Goal: Task Accomplishment & Management: Manage account settings

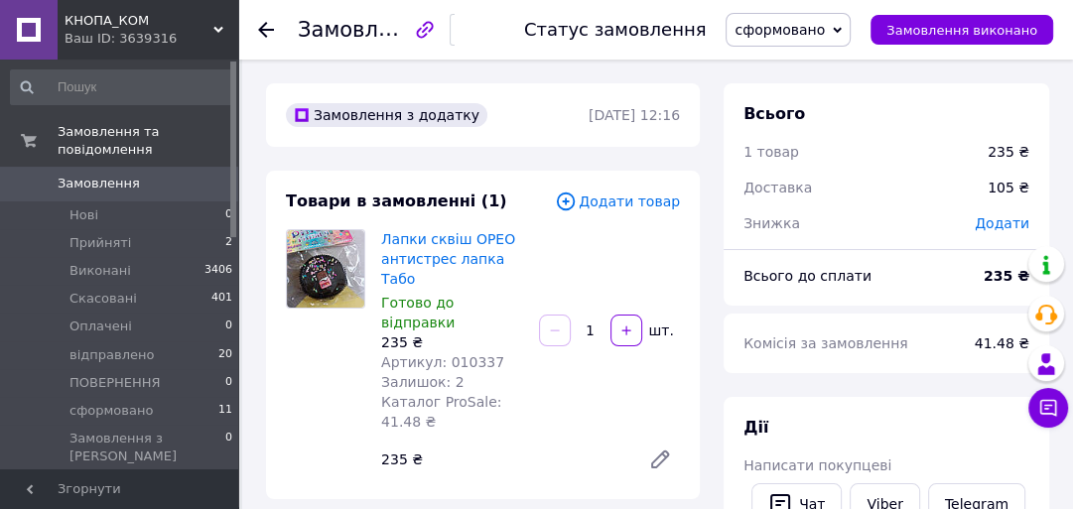
click at [90, 175] on span "Замовлення" at bounding box center [99, 184] width 82 height 18
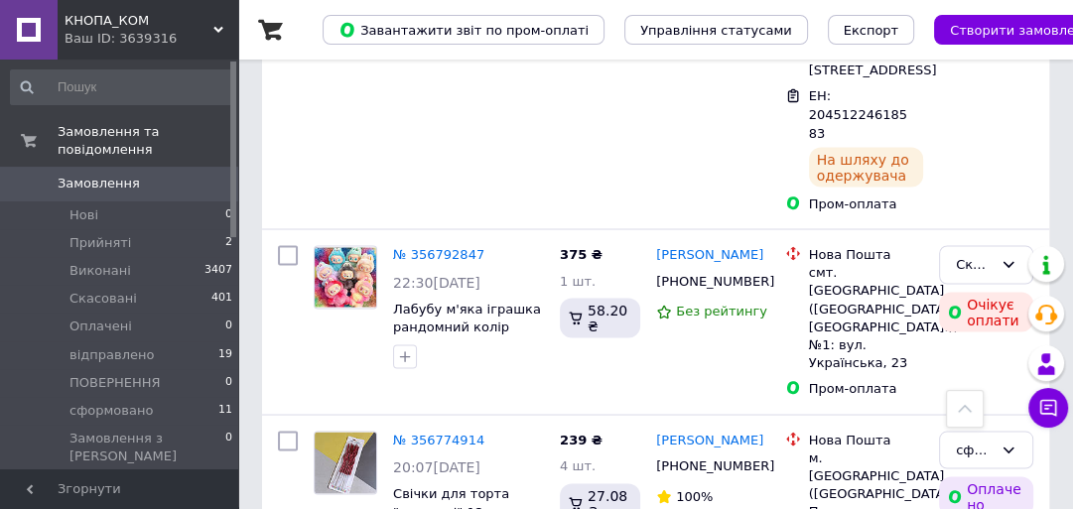
scroll to position [2514, 0]
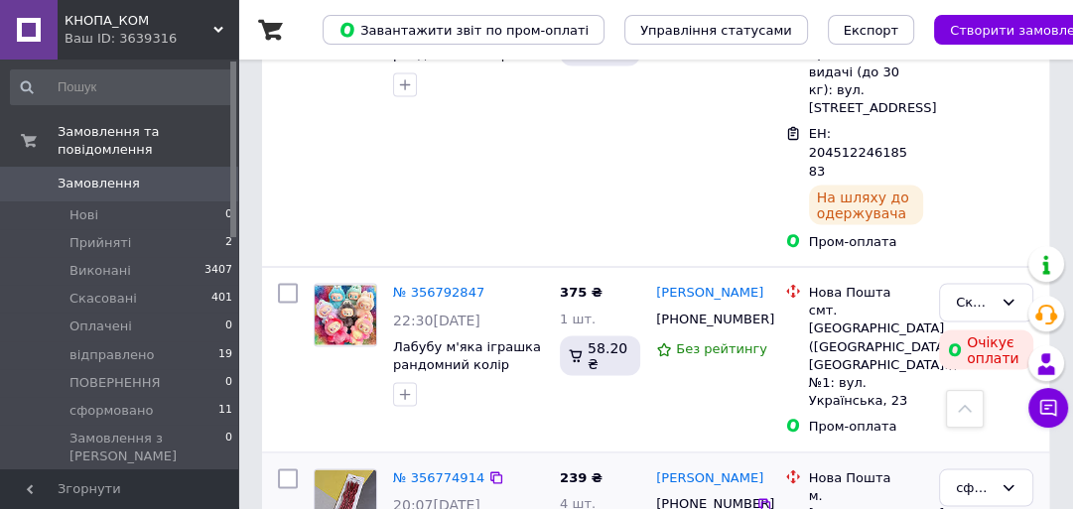
click at [432, 469] on link "№ 356774914" at bounding box center [438, 476] width 91 height 15
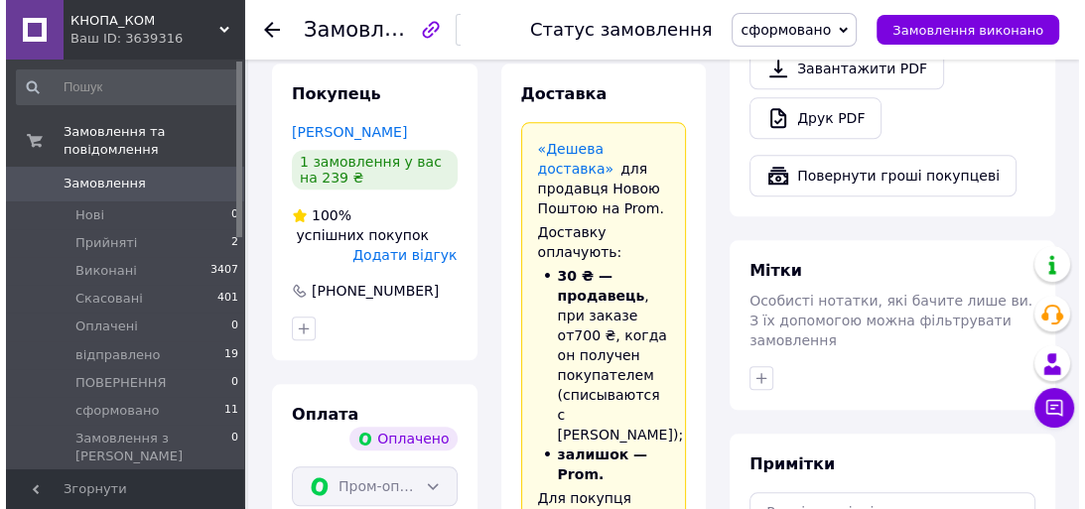
scroll to position [1323, 0]
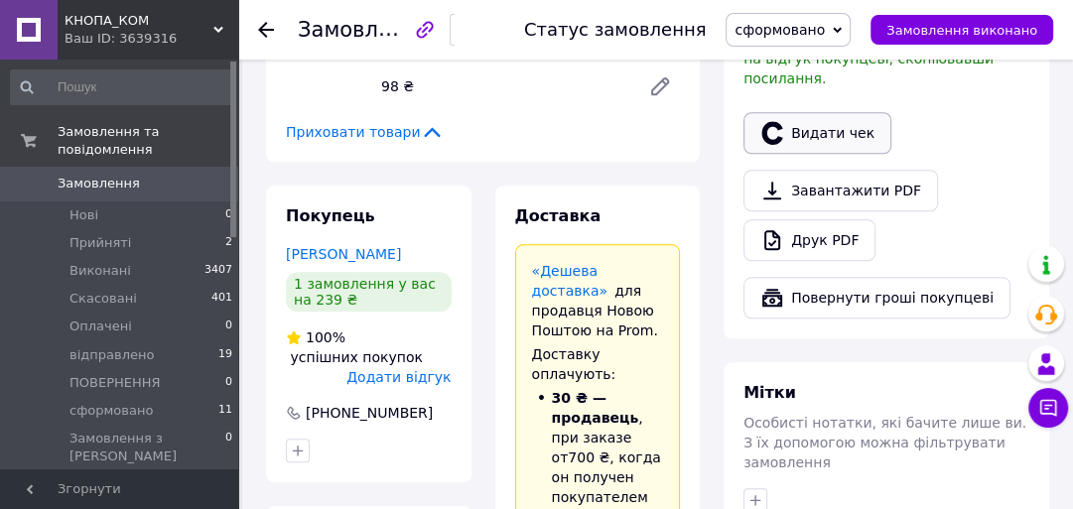
click at [822, 112] on button "Видати чек" at bounding box center [817, 133] width 148 height 42
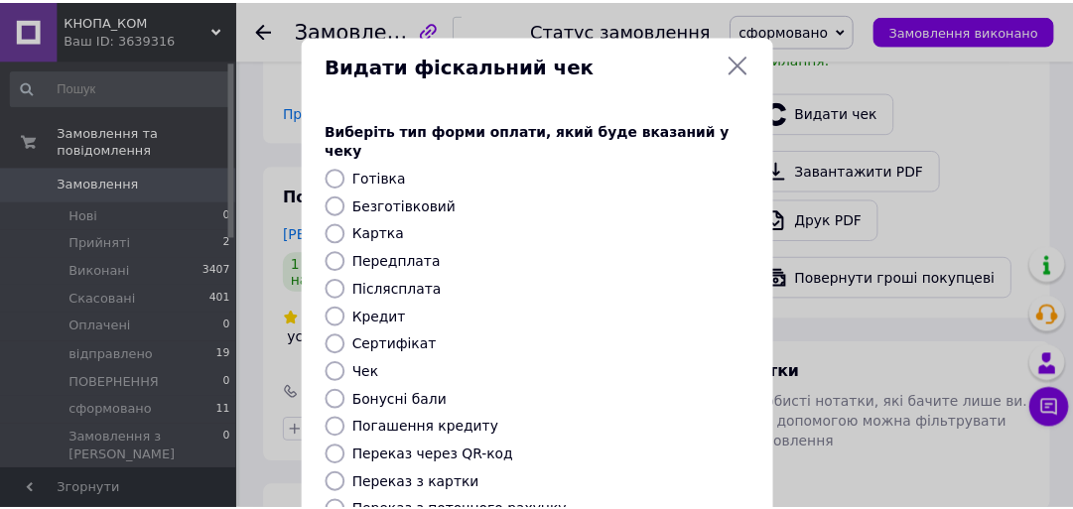
scroll to position [342, 0]
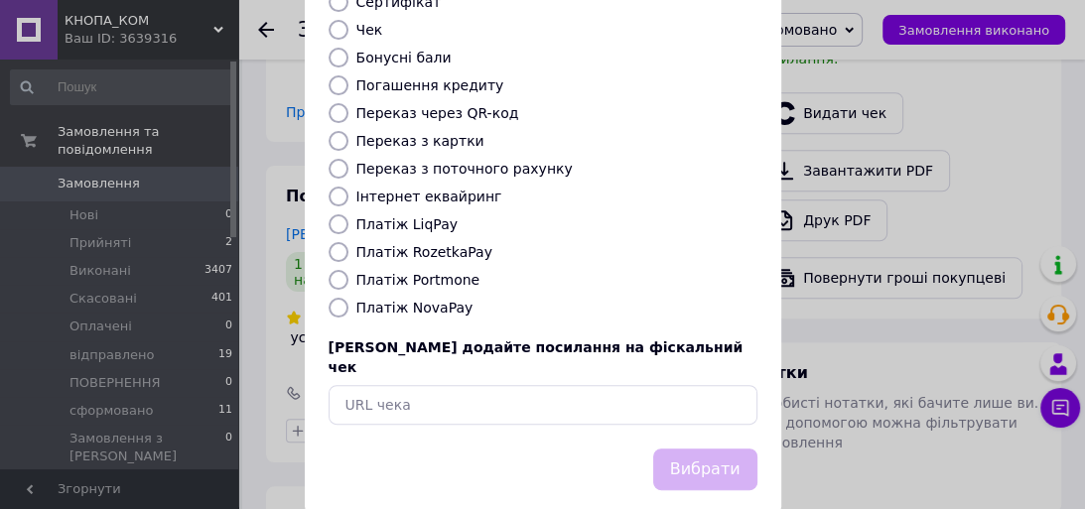
click at [329, 242] on input "Платіж RozetkaPay" at bounding box center [338, 252] width 20 height 20
radio input "true"
click at [724, 449] on button "Вибрати" at bounding box center [705, 470] width 104 height 43
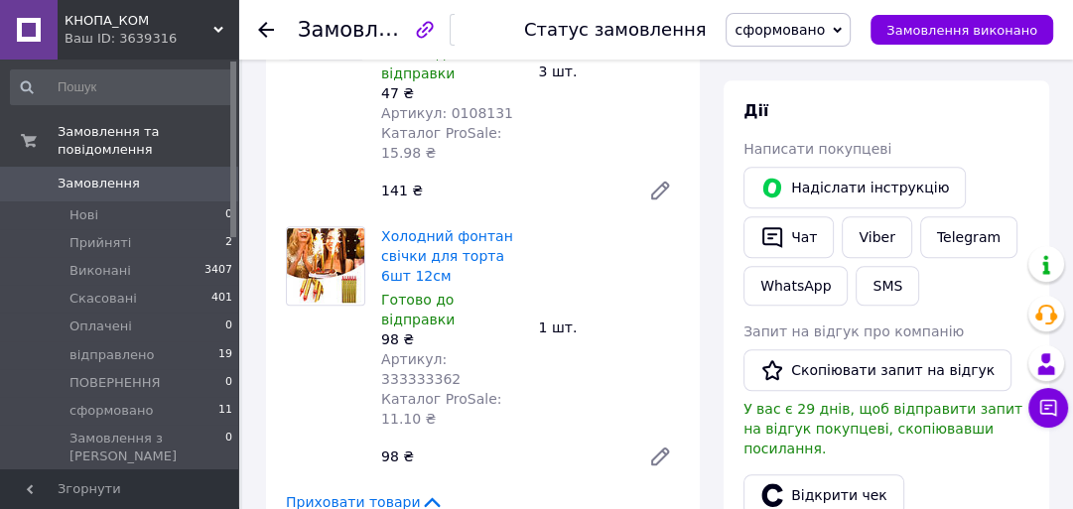
scroll to position [926, 0]
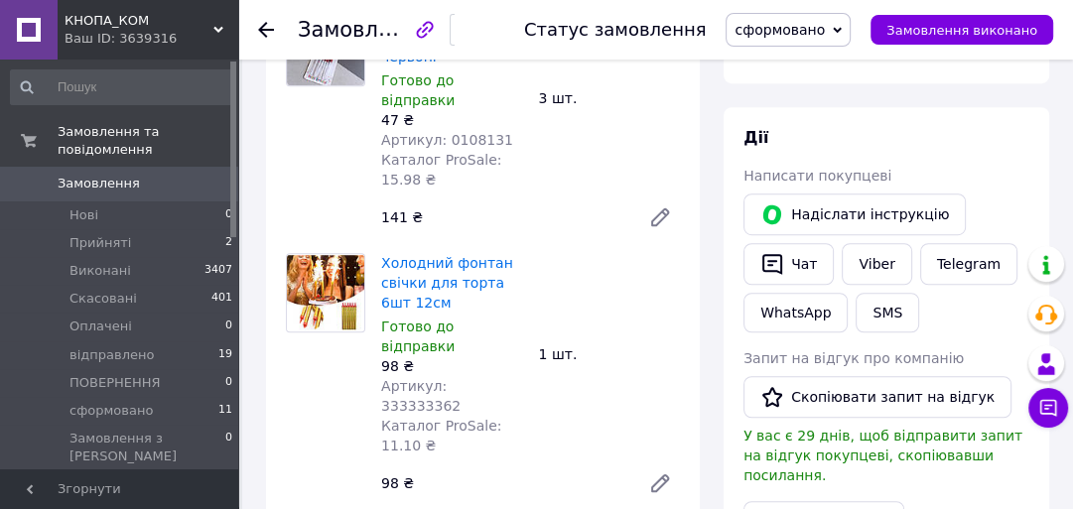
click at [79, 175] on span "Замовлення" at bounding box center [99, 184] width 82 height 18
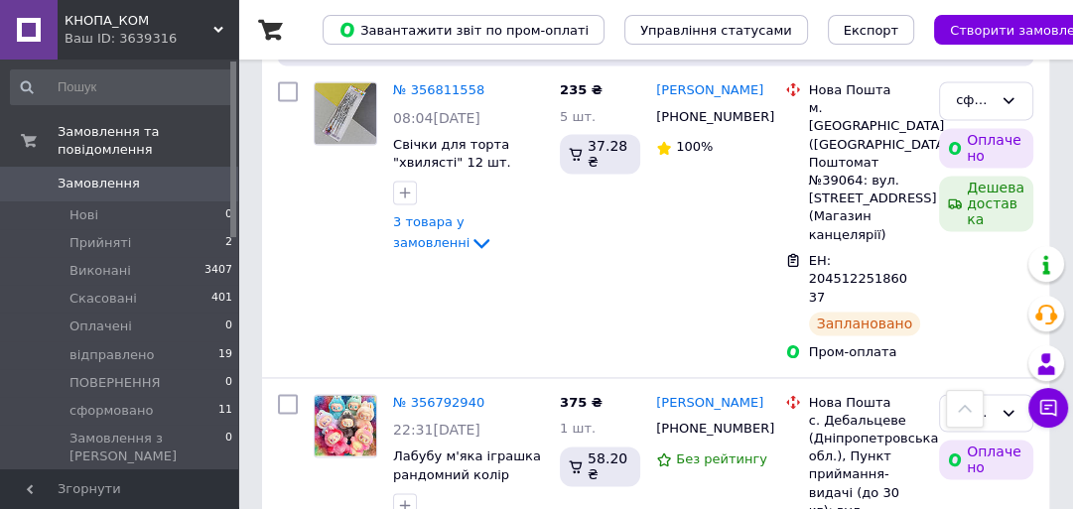
scroll to position [1985, 0]
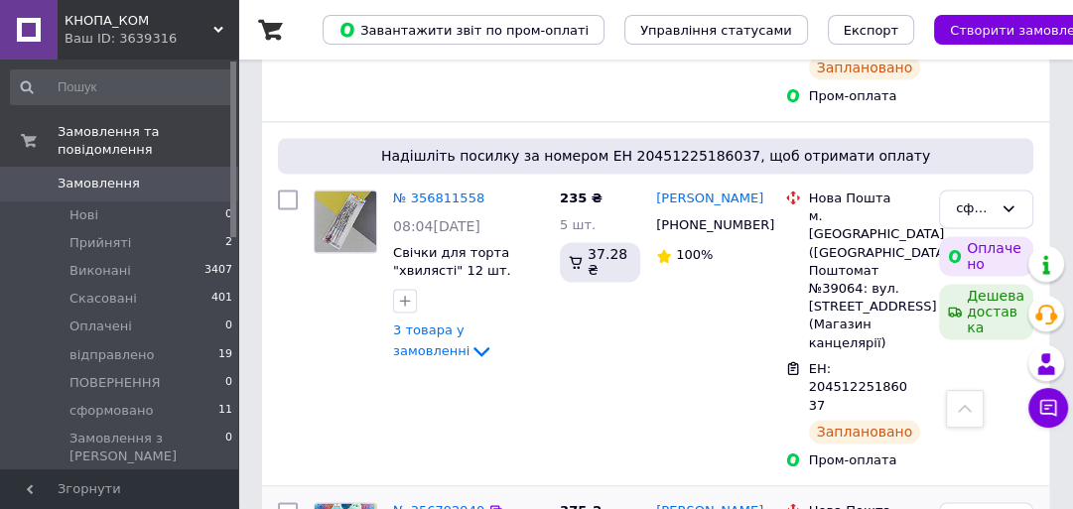
click at [435, 503] on link "№ 356792940" at bounding box center [438, 510] width 91 height 15
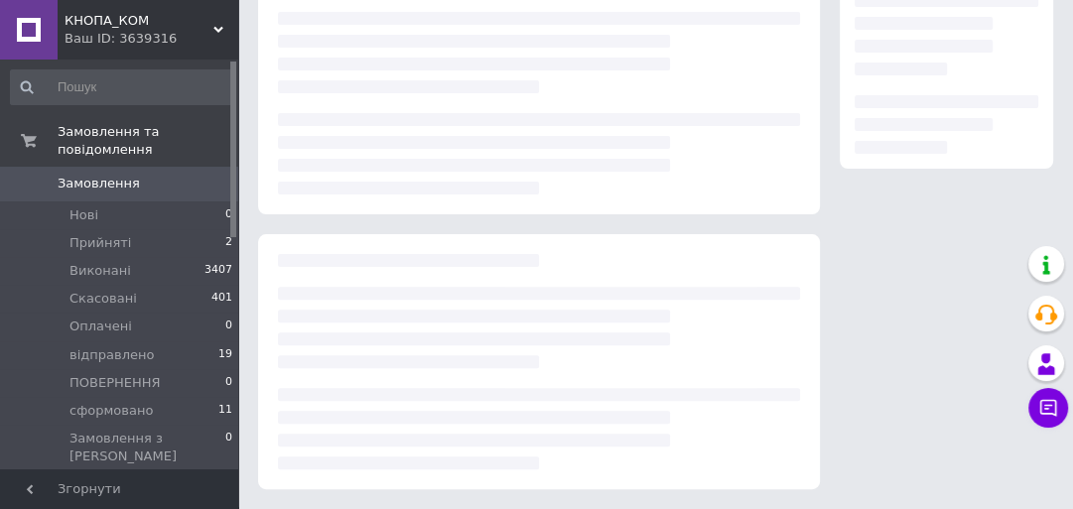
scroll to position [398, 0]
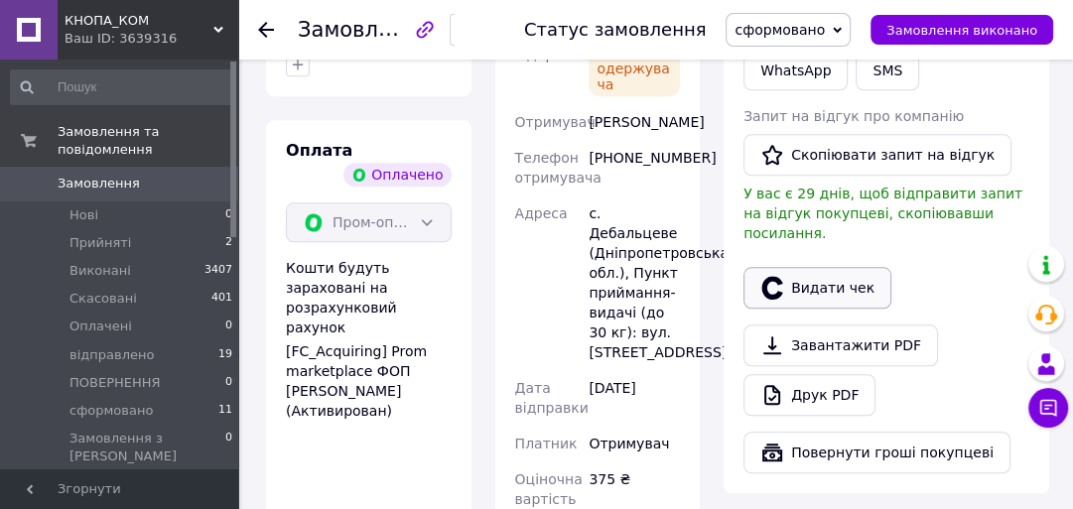
click at [822, 267] on button "Видати чек" at bounding box center [817, 288] width 148 height 42
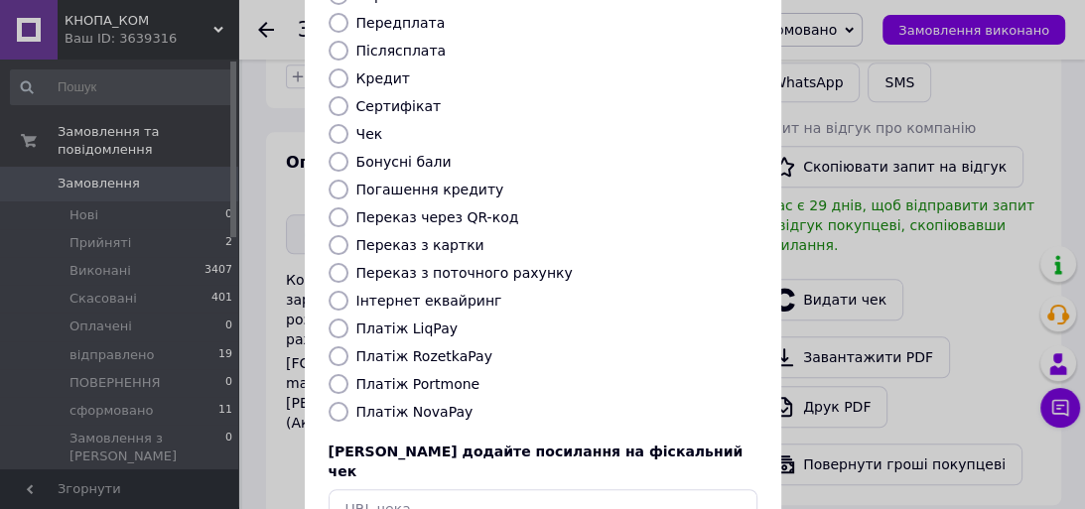
scroll to position [342, 0]
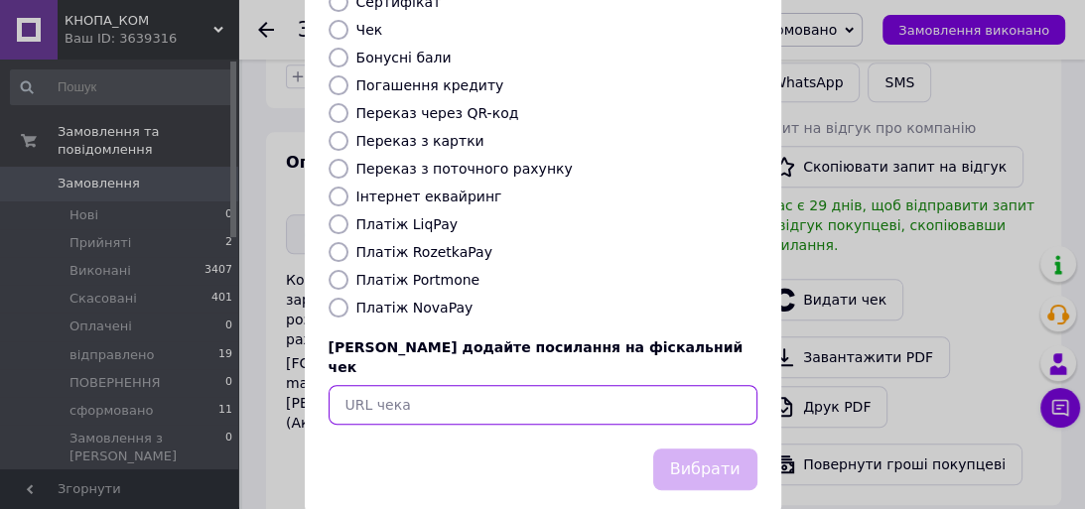
click at [365, 385] on input "text" at bounding box center [542, 405] width 429 height 40
paste input "[URL][DOMAIN_NAME]"
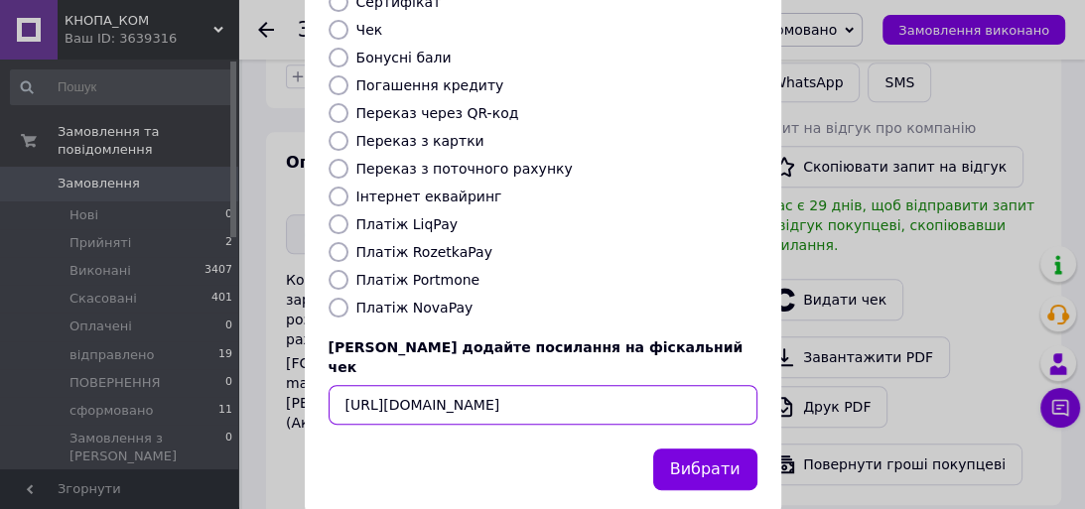
scroll to position [0, 29]
type input "[URL][DOMAIN_NAME]"
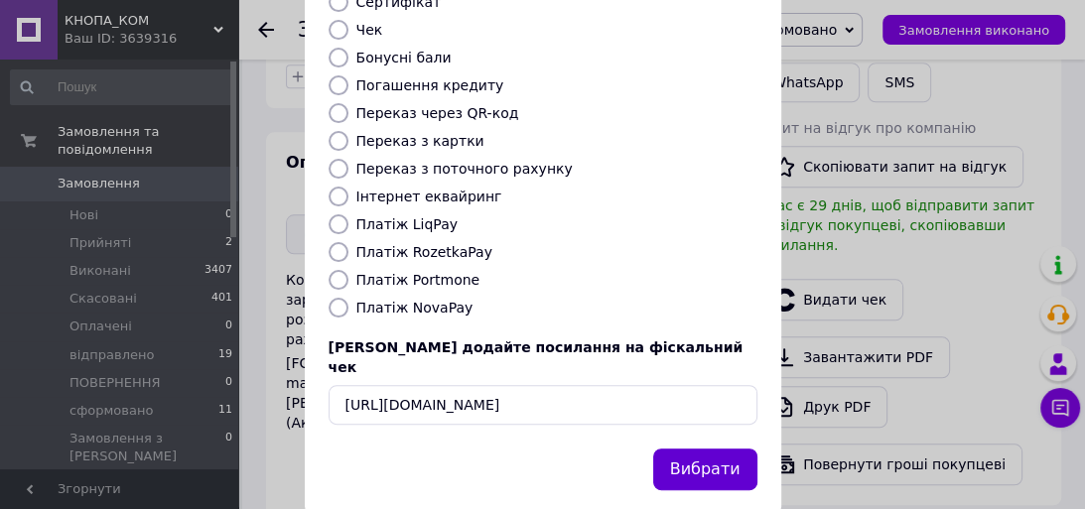
click at [732, 449] on button "Вибрати" at bounding box center [705, 470] width 104 height 43
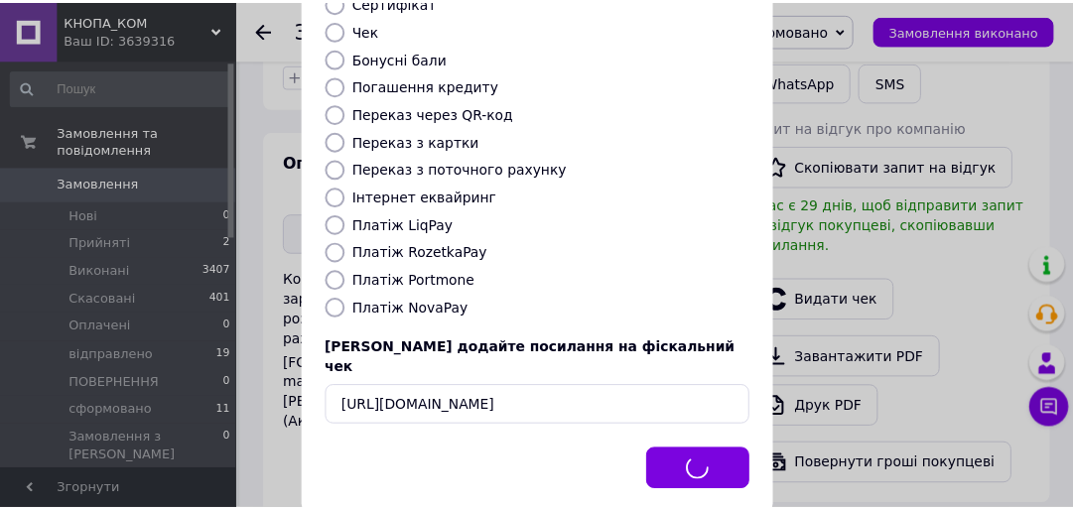
scroll to position [1455, 0]
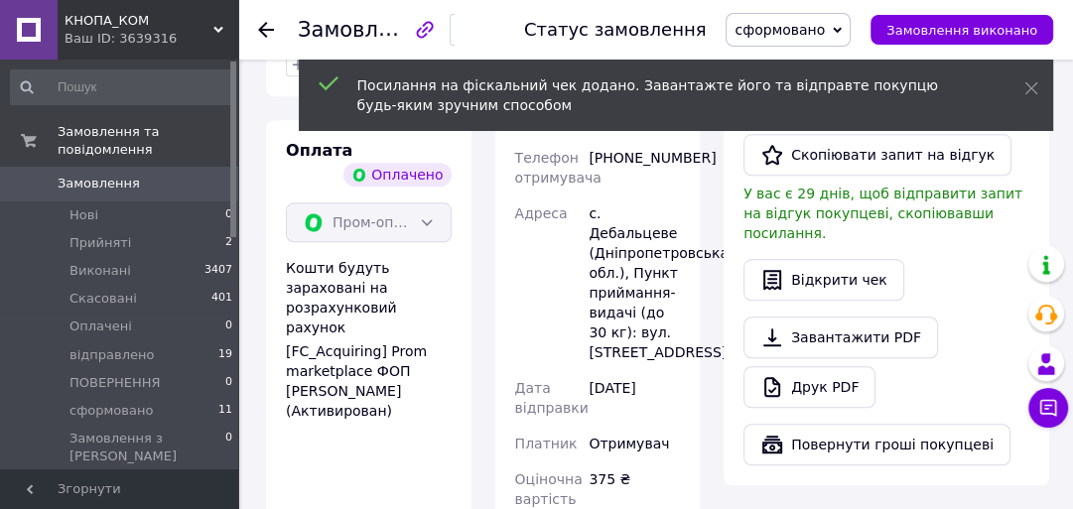
click at [807, 28] on span "сформовано" at bounding box center [779, 30] width 90 height 16
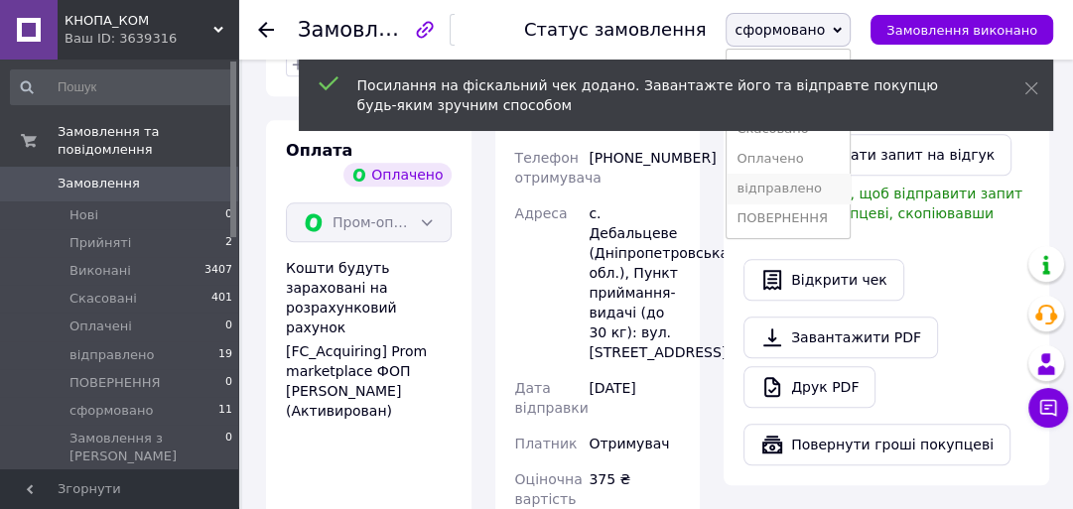
click at [808, 186] on li "відправлено" at bounding box center [787, 189] width 123 height 30
